Goal: Task Accomplishment & Management: Use online tool/utility

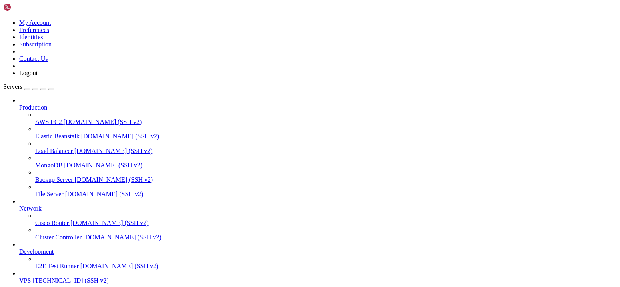
scroll to position [8, 2]
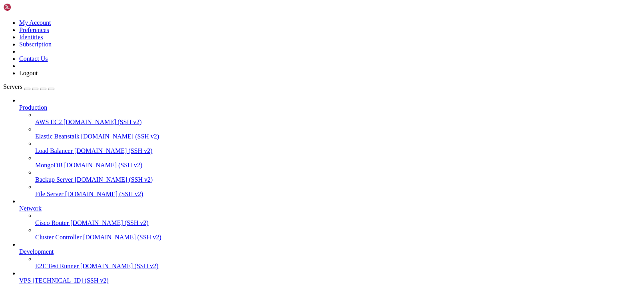
scroll to position [2137, 0]
drag, startPoint x: 437, startPoint y: 583, endPoint x: 127, endPoint y: 583, distance: 310.5
drag, startPoint x: 408, startPoint y: 545, endPoint x: 13, endPoint y: 544, distance: 395.3
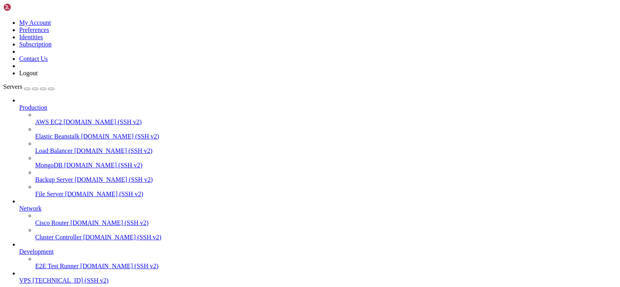
drag, startPoint x: 5, startPoint y: 547, endPoint x: 347, endPoint y: 547, distance: 342.1
drag, startPoint x: 408, startPoint y: 546, endPoint x: 8, endPoint y: 544, distance: 400.5
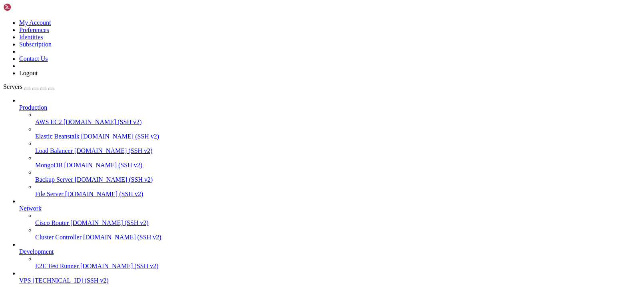
drag, startPoint x: 438, startPoint y: 568, endPoint x: 10, endPoint y: 568, distance: 428.8
copy x-row "Certbot failed to authenticate some domains (authenticator: webroot). The Certi…"
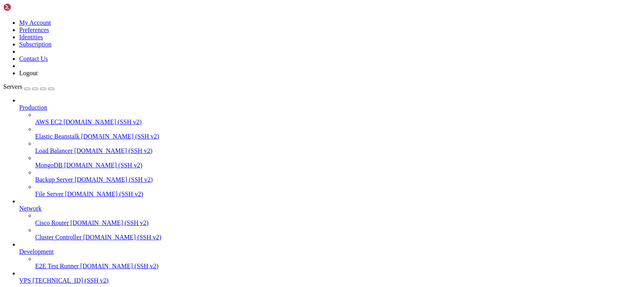
scroll to position [2626, 0]
drag, startPoint x: 127, startPoint y: 489, endPoint x: 279, endPoint y: 487, distance: 152.3
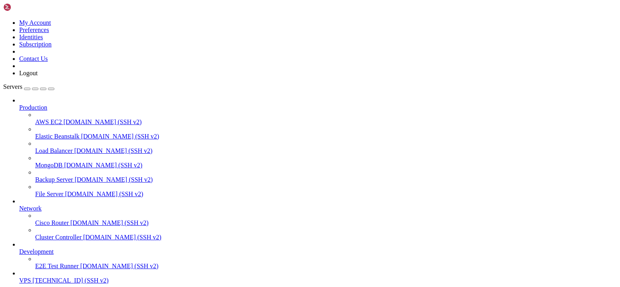
drag, startPoint x: 195, startPoint y: 482, endPoint x: 75, endPoint y: 483, distance: 119.9
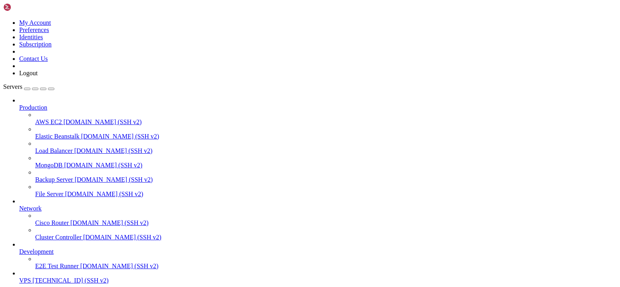
drag, startPoint x: 505, startPoint y: 495, endPoint x: 199, endPoint y: 495, distance: 305.3
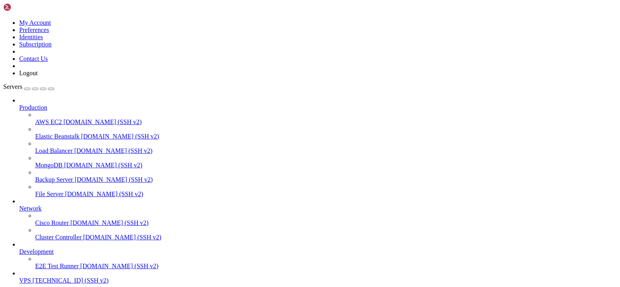
drag, startPoint x: 112, startPoint y: 489, endPoint x: 102, endPoint y: 488, distance: 9.3
drag, startPoint x: 76, startPoint y: 511, endPoint x: 339, endPoint y: 508, distance: 262.6
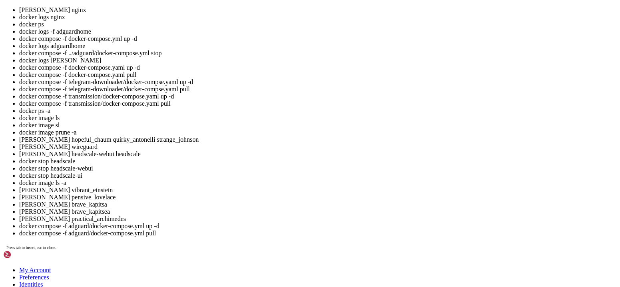
scroll to position [4288, 0]
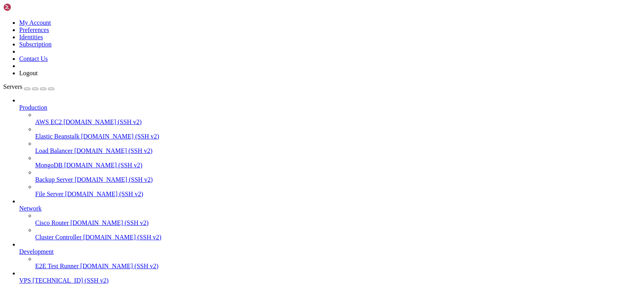
drag, startPoint x: 327, startPoint y: 581, endPoint x: 6, endPoint y: 566, distance: 320.9
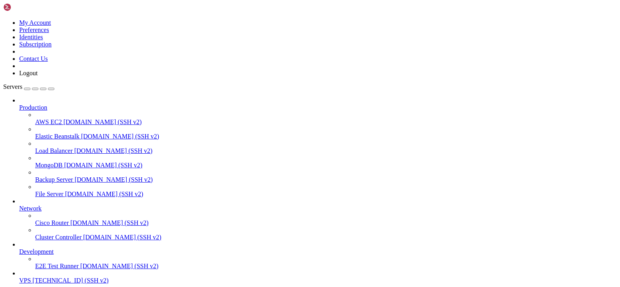
scroll to position [5698, 0]
drag, startPoint x: 400, startPoint y: 625, endPoint x: 187, endPoint y: 633, distance: 213.6
drag, startPoint x: 380, startPoint y: 625, endPoint x: 304, endPoint y: 624, distance: 75.9
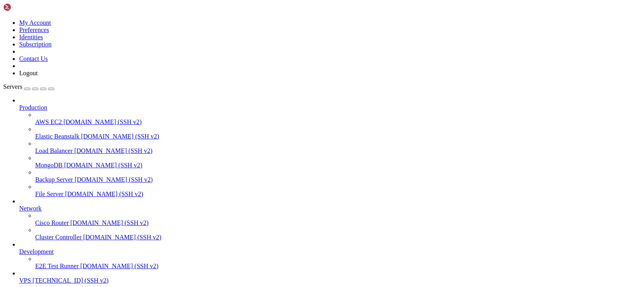
copy div "https://letsencrypt.org/docs/rate-l imits/#authorization-failures-per-hostname-…"
click at [280, 112] on div at bounding box center [310, 143] width 620 height 287
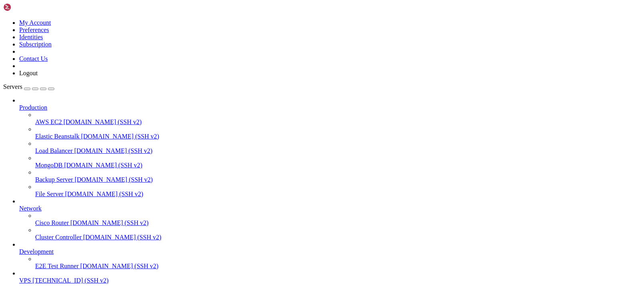
scroll to position [6216, 0]
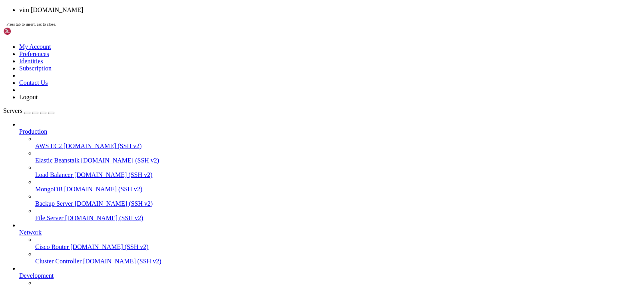
scroll to position [7367, 0]
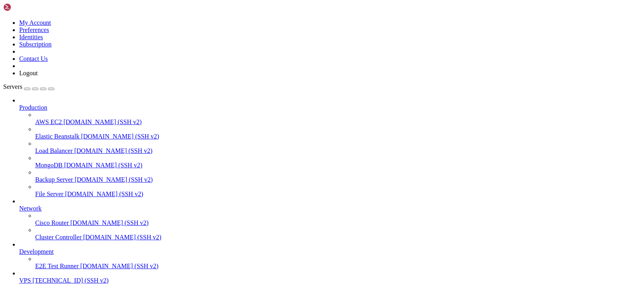
drag, startPoint x: 6, startPoint y: 588, endPoint x: 102, endPoint y: 640, distance: 109.4
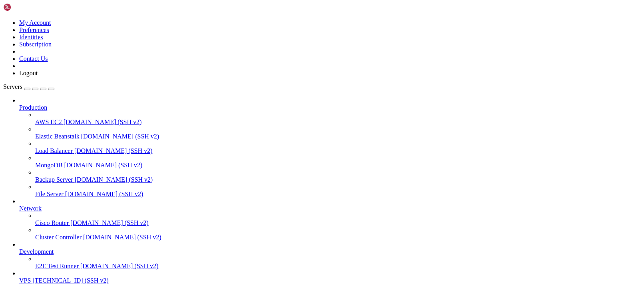
drag, startPoint x: 132, startPoint y: 517, endPoint x: 229, endPoint y: 516, distance: 96.7
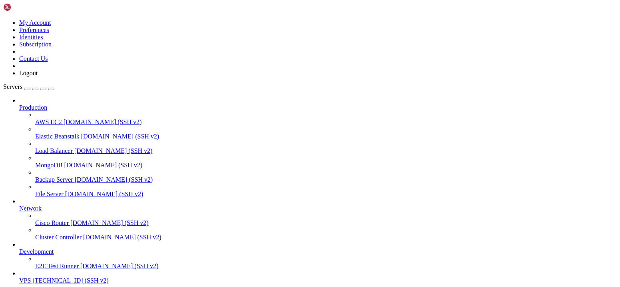
scroll to position [10952, 0]
drag, startPoint x: 426, startPoint y: 523, endPoint x: 7, endPoint y: 479, distance: 421.2
drag, startPoint x: 422, startPoint y: 480, endPoint x: 340, endPoint y: 482, distance: 82.3
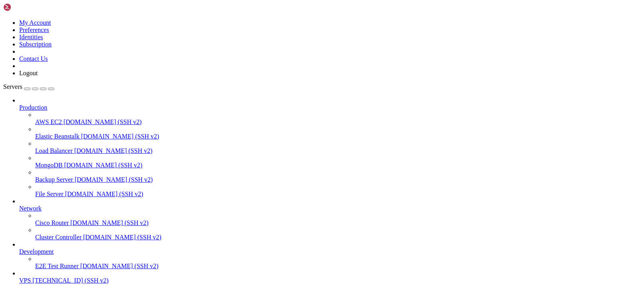
drag, startPoint x: 483, startPoint y: 516, endPoint x: 384, endPoint y: 519, distance: 99.6
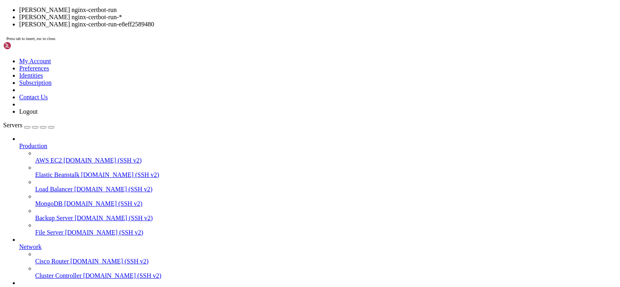
scroll to position [12144, 0]
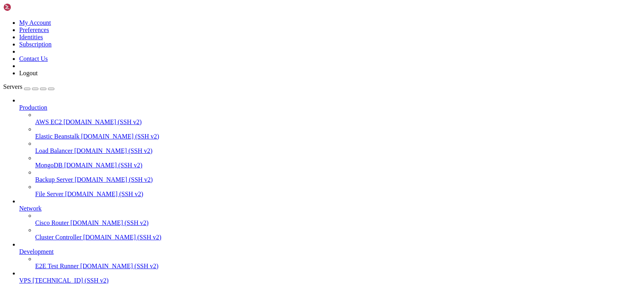
scroll to position [12038, 0]
drag, startPoint x: 483, startPoint y: 517, endPoint x: 381, endPoint y: 516, distance: 101.5
drag, startPoint x: 385, startPoint y: 516, endPoint x: 474, endPoint y: 516, distance: 89.1
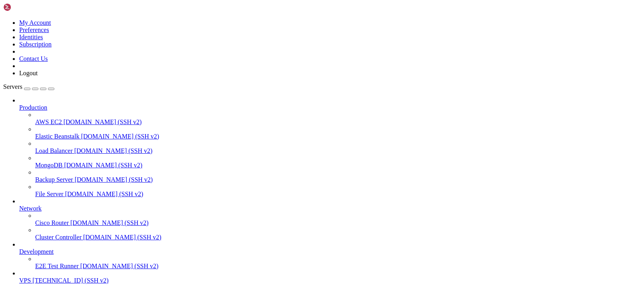
scroll to position [12834, 0]
drag, startPoint x: 143, startPoint y: 668, endPoint x: 6, endPoint y: 669, distance: 137.5
